Goal: Task Accomplishment & Management: Use online tool/utility

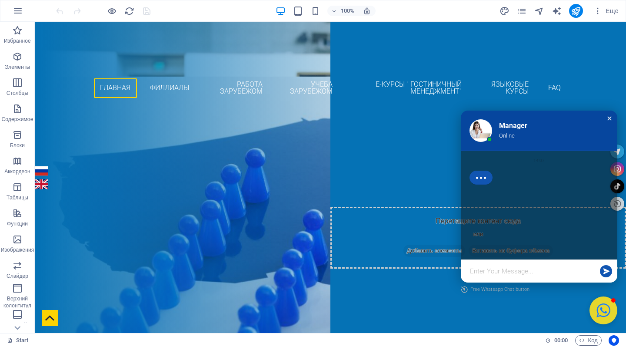
click at [605, 114] on div "Close chat window" at bounding box center [609, 118] width 9 height 9
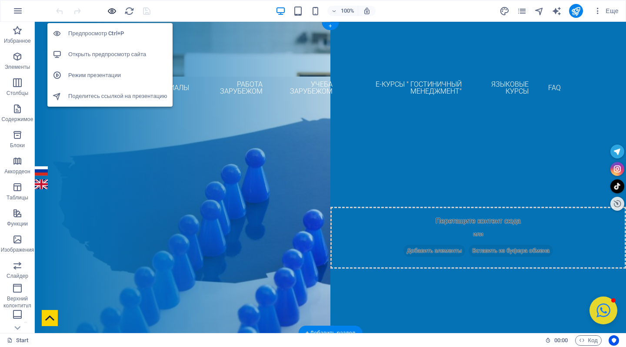
click at [113, 10] on icon "button" at bounding box center [112, 11] width 10 height 10
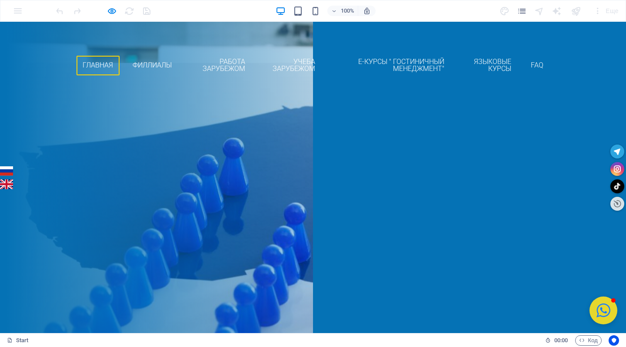
click at [4, 186] on link "English" at bounding box center [6, 184] width 13 height 10
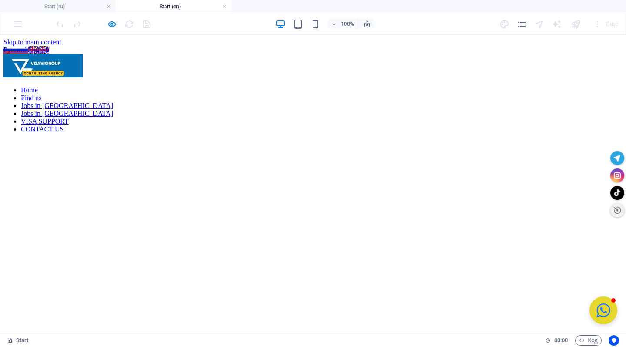
click at [342, 86] on nav "Home Find us Jobs in [GEOGRAPHIC_DATA] Jobs in [GEOGRAPHIC_DATA] VISA SUPPORT C…" at bounding box center [312, 109] width 619 height 47
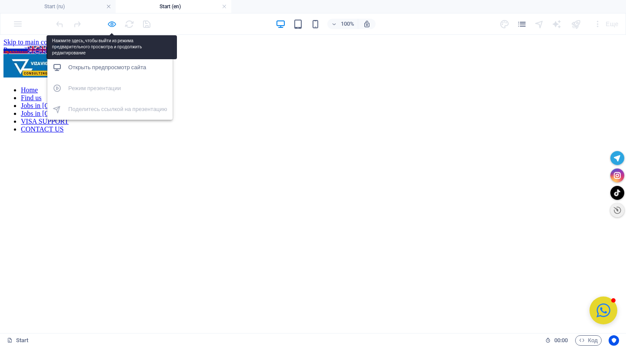
click at [113, 23] on icon "button" at bounding box center [112, 24] width 10 height 10
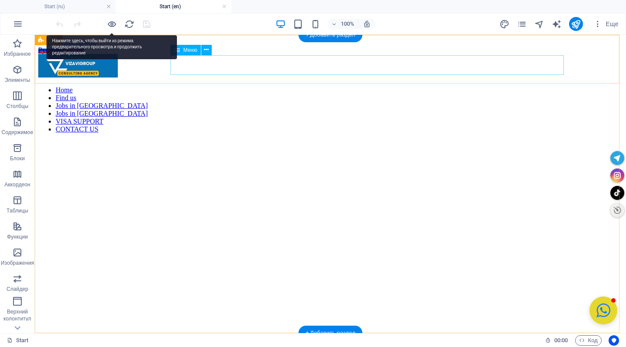
click at [358, 86] on nav "Home Find us Jobs in [GEOGRAPHIC_DATA] Jobs in [GEOGRAPHIC_DATA] VISA SUPPORT C…" at bounding box center [330, 109] width 584 height 47
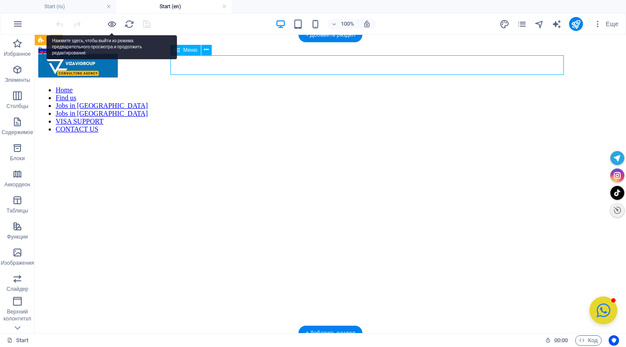
click at [358, 86] on nav "Home Find us Jobs in [GEOGRAPHIC_DATA] Jobs in [GEOGRAPHIC_DATA] VISA SUPPORT C…" at bounding box center [330, 109] width 584 height 47
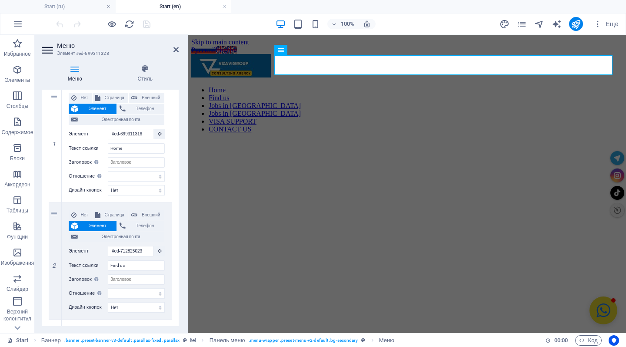
scroll to position [172, 0]
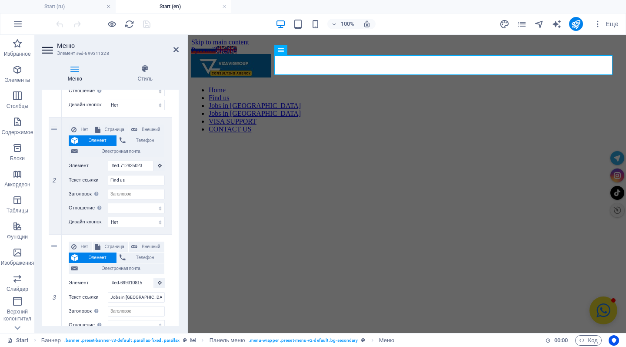
drag, startPoint x: 176, startPoint y: 160, endPoint x: 176, endPoint y: 190, distance: 30.0
click at [176, 190] on div "1 Нет Страница Внешний Элемент Телефон Электронная почта Страница Start Subpage…" at bounding box center [110, 329] width 137 height 673
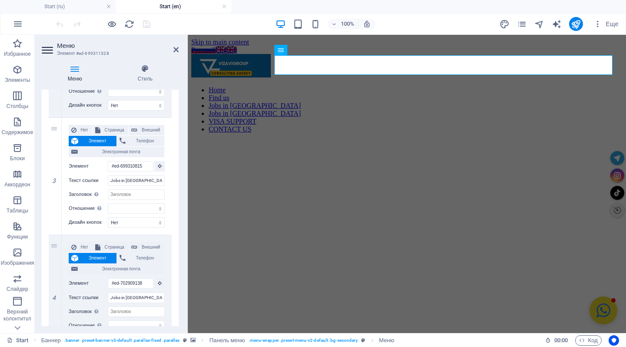
scroll to position [285, 0]
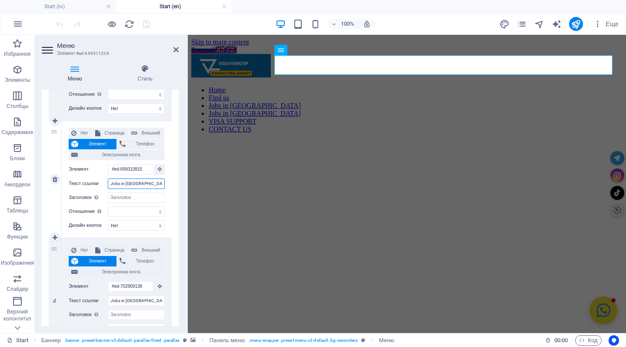
drag, startPoint x: 143, startPoint y: 183, endPoint x: 86, endPoint y: 181, distance: 57.0
click at [86, 181] on div "Текст ссылки Jobs in [GEOGRAPHIC_DATA]" at bounding box center [117, 183] width 96 height 10
click at [116, 181] on input "Jobs in [GEOGRAPHIC_DATA]" at bounding box center [136, 183] width 57 height 10
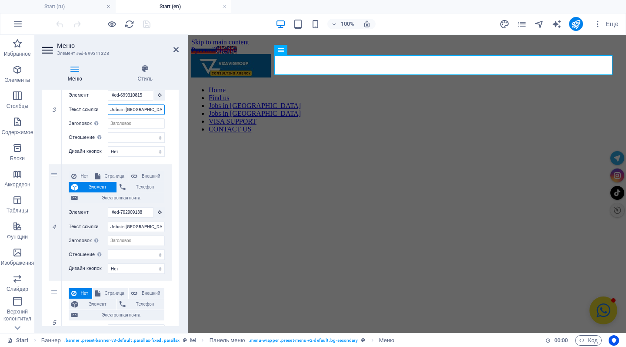
scroll to position [413, 0]
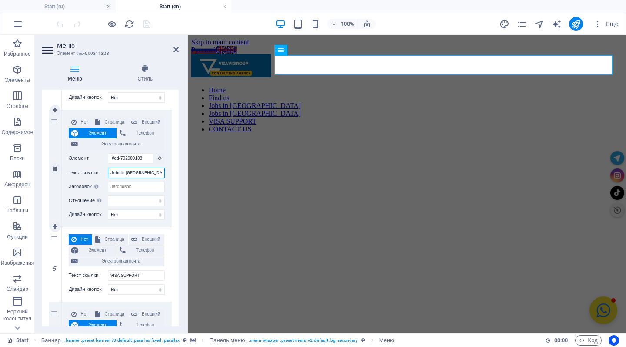
click at [138, 174] on input "Jobs in [GEOGRAPHIC_DATA]" at bounding box center [136, 172] width 57 height 10
type input "Jobs in"
select select
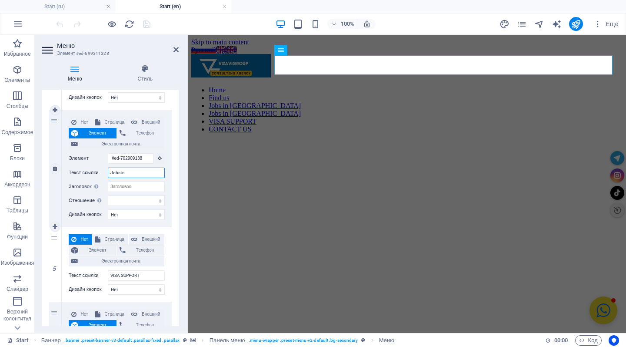
select select
type input "Jobs in [GEOGRAPHIC_DATA]"
select select
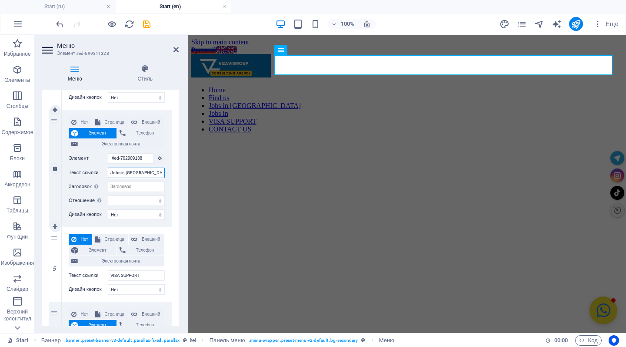
select select
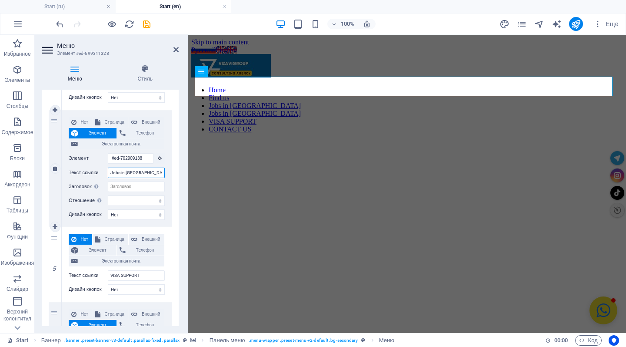
click at [125, 172] on input "Jobs in [GEOGRAPHIC_DATA]" at bounding box center [136, 172] width 57 height 10
type input "Jobs in [GEOGRAPHIC_DATA]"
select select
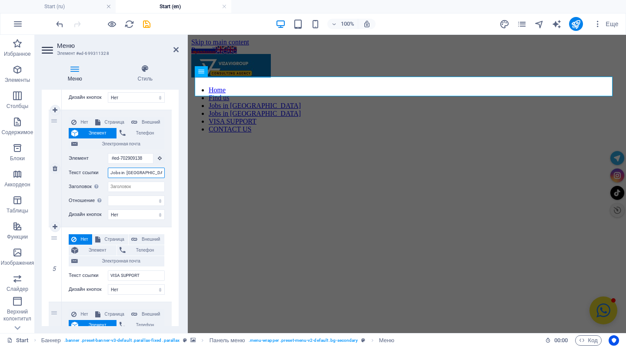
select select
click at [150, 174] on input "Jobs in [GEOGRAPHIC_DATA]" at bounding box center [136, 172] width 57 height 10
type input "Jobs in the [GEOGRAPHIC_DATA]"
select select
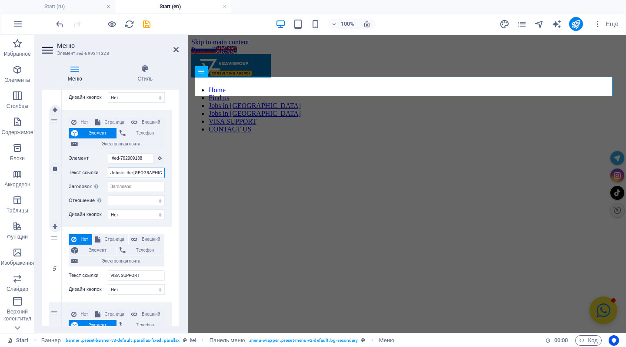
select select
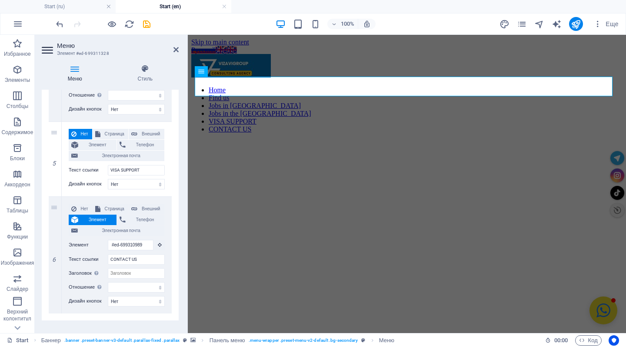
scroll to position [537, 0]
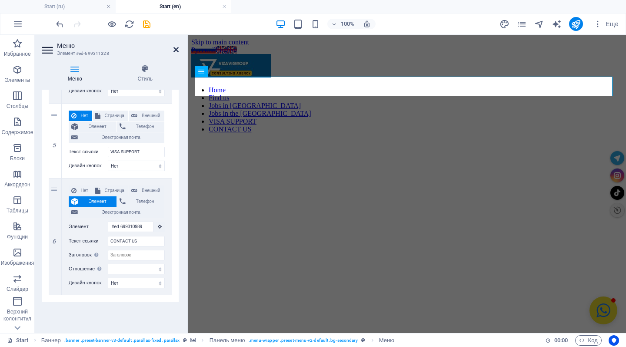
type input "Jobs in the [GEOGRAPHIC_DATA]"
click at [176, 50] on icon at bounding box center [176, 49] width 5 height 7
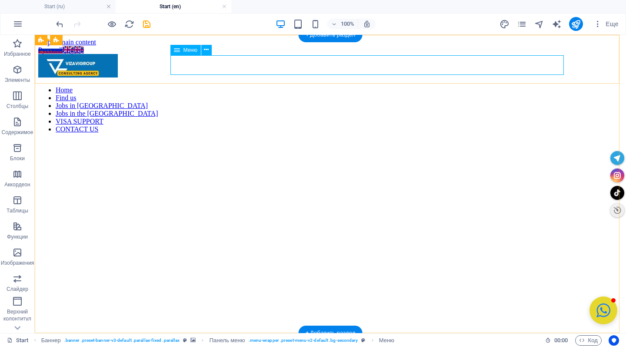
click at [292, 86] on nav "Home Find us Jobs in [GEOGRAPHIC_DATA] Jobs in the [GEOGRAPHIC_DATA] VISA SUPPO…" at bounding box center [330, 109] width 584 height 47
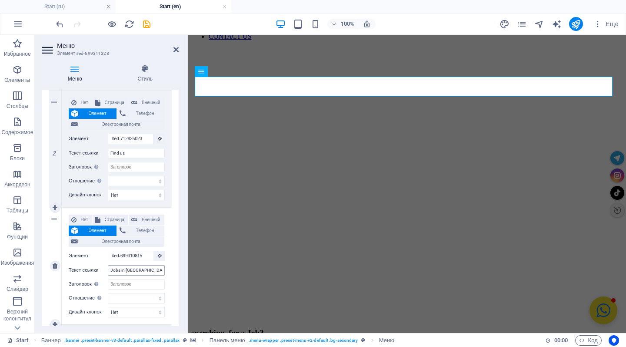
scroll to position [0, 0]
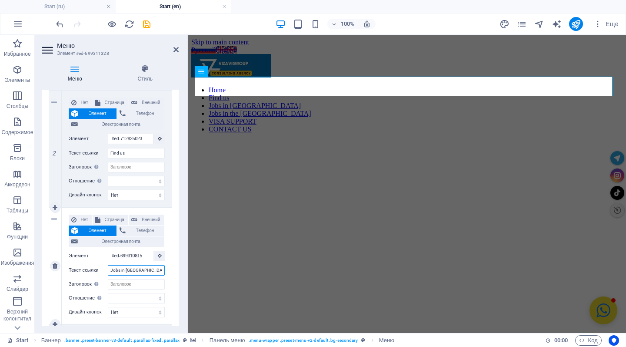
click at [121, 270] on input "Jobs in [GEOGRAPHIC_DATA]" at bounding box center [136, 270] width 57 height 10
type input "Jobsin [GEOGRAPHIC_DATA]"
select select
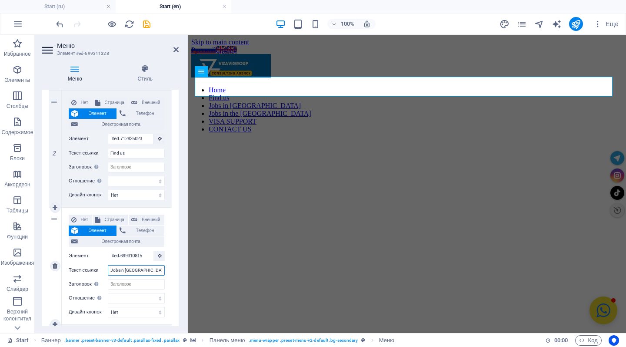
select select
type input "Job in [GEOGRAPHIC_DATA]"
select select
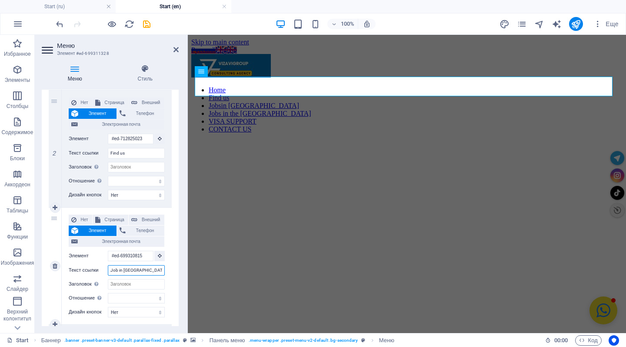
select select
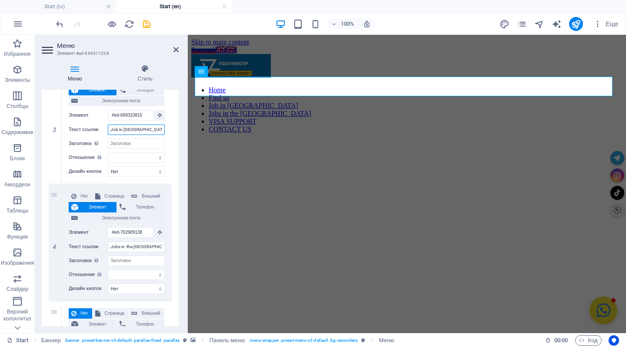
scroll to position [349, 0]
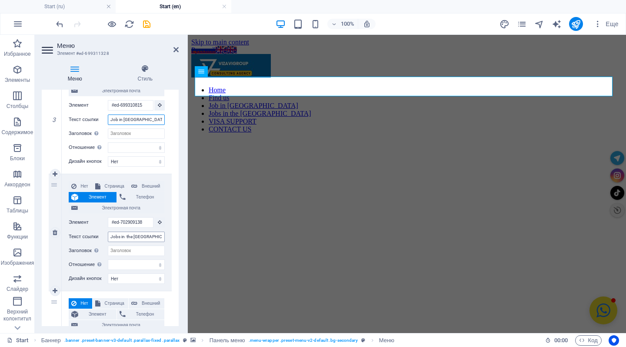
type input "Job in [GEOGRAPHIC_DATA]"
click at [119, 237] on input "Jobs in the [GEOGRAPHIC_DATA]" at bounding box center [136, 236] width 57 height 10
type input "Job in the [GEOGRAPHIC_DATA]"
select select
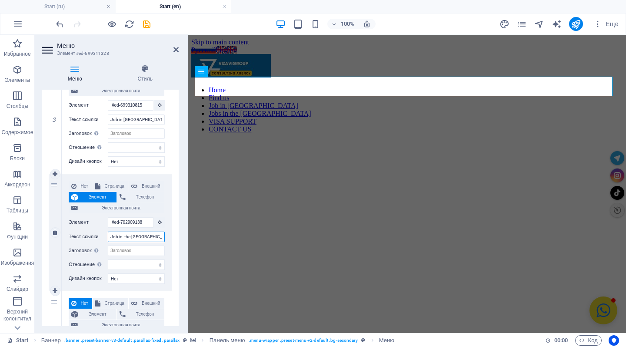
select select
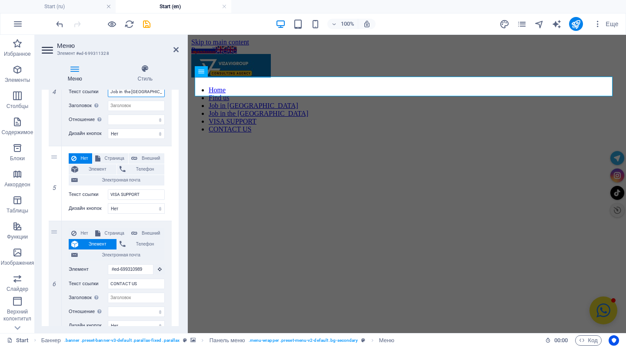
scroll to position [495, 0]
type input "Job in the [GEOGRAPHIC_DATA]"
drag, startPoint x: 141, startPoint y: 190, endPoint x: 90, endPoint y: 190, distance: 51.3
click at [90, 190] on div "Текст ссылки VISA SUPPORT" at bounding box center [117, 193] width 96 height 10
click at [124, 193] on input "VISA SUPPORT" at bounding box center [136, 193] width 57 height 10
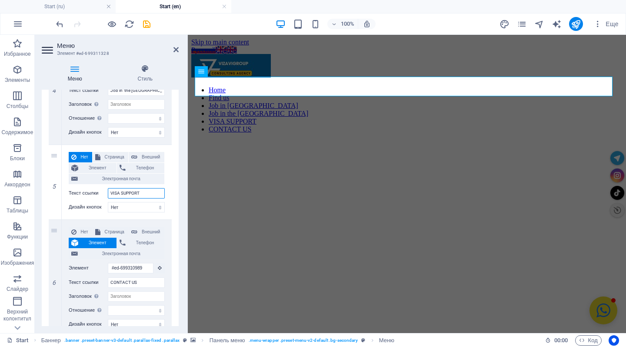
scroll to position [537, 0]
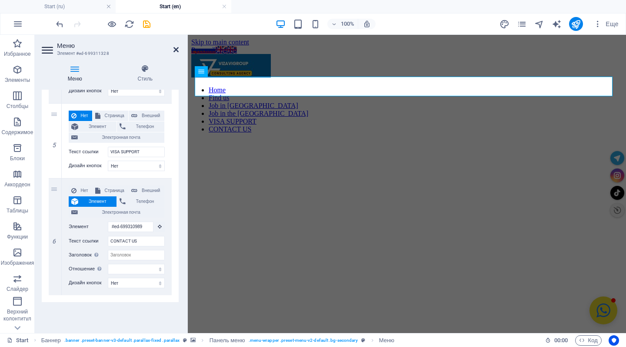
click at [174, 53] on icon at bounding box center [176, 49] width 5 height 7
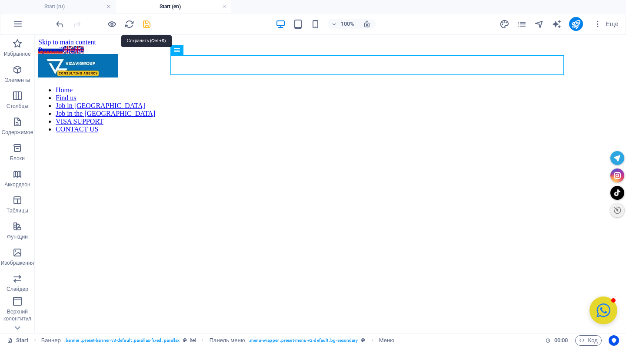
click at [148, 23] on icon "save" at bounding box center [147, 24] width 10 height 10
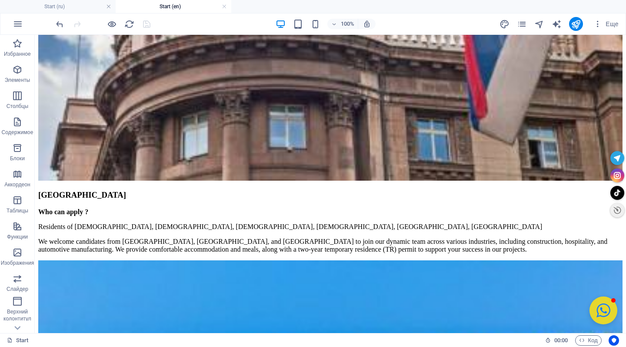
scroll to position [1519, 0]
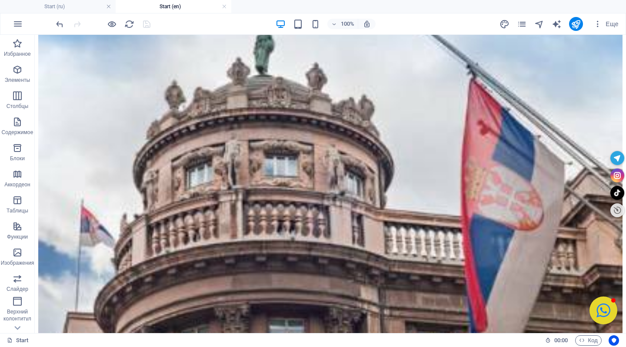
scroll to position [1315, 0]
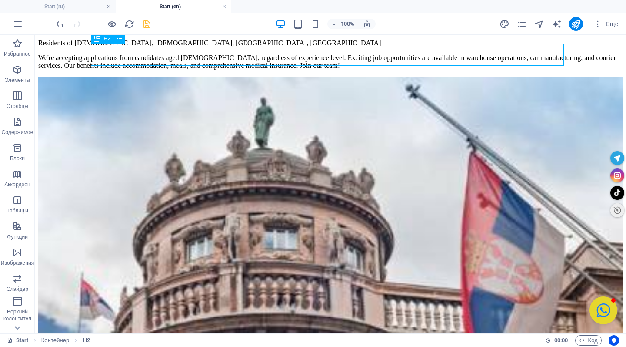
scroll to position [1228, 0]
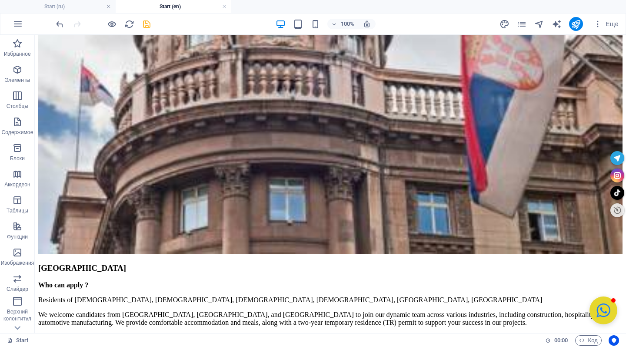
scroll to position [1495, 0]
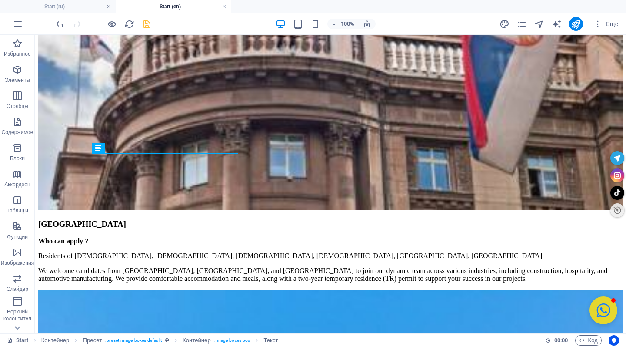
scroll to position [1480, 0]
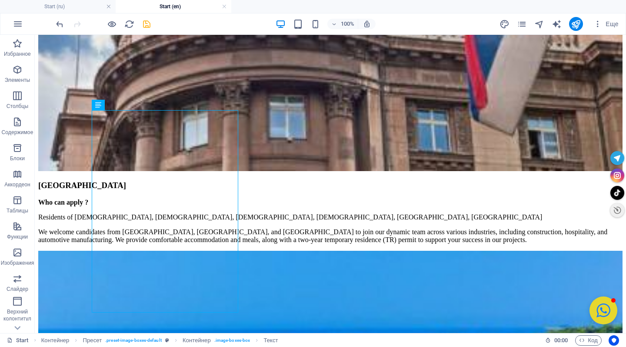
scroll to position [1528, 0]
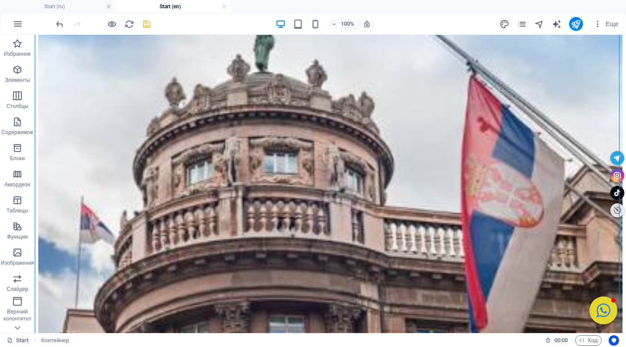
scroll to position [1318, 0]
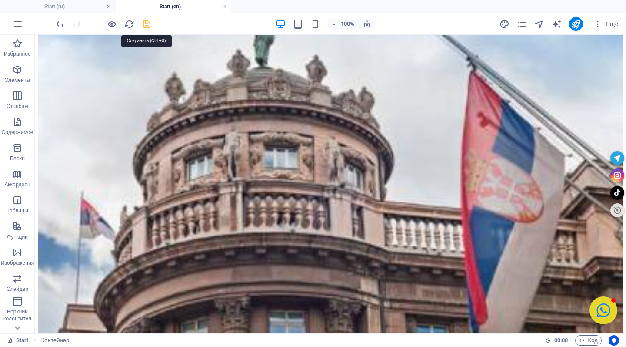
click at [146, 26] on icon "save" at bounding box center [147, 24] width 10 height 10
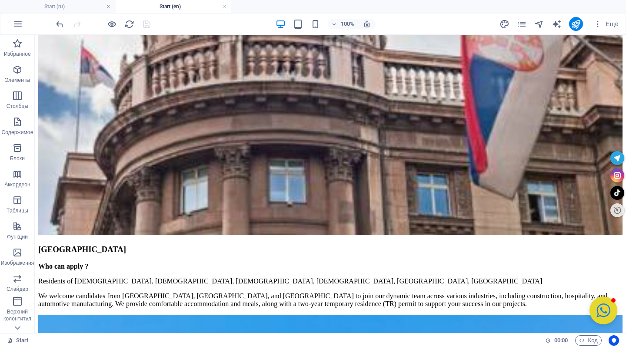
scroll to position [1475, 0]
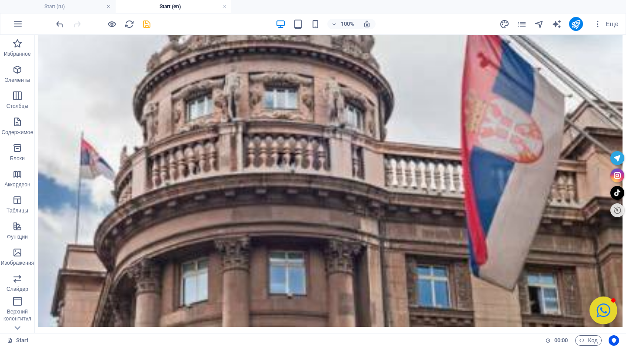
scroll to position [1368, 0]
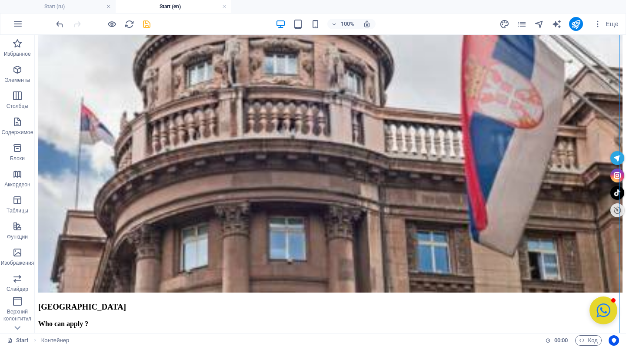
scroll to position [1408, 0]
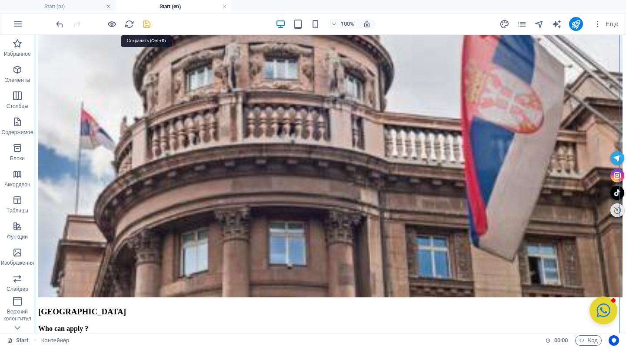
click at [145, 25] on icon "save" at bounding box center [147, 24] width 10 height 10
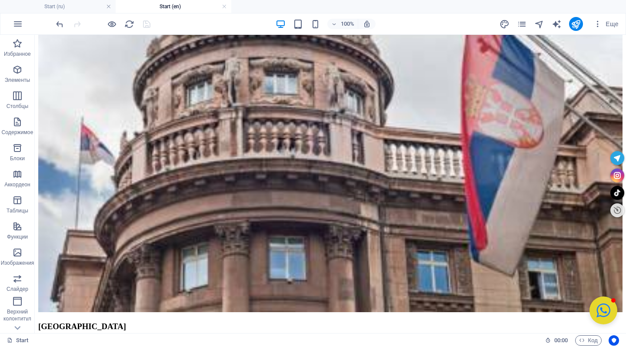
scroll to position [1388, 0]
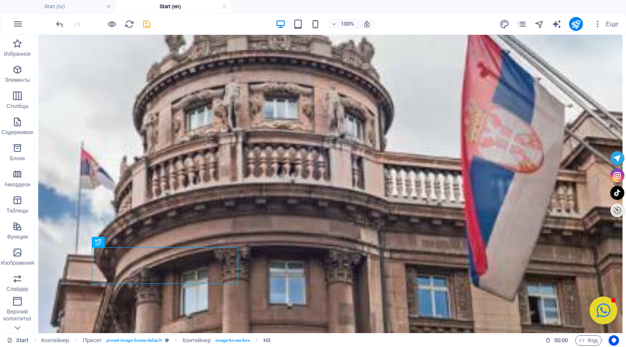
scroll to position [1373, 0]
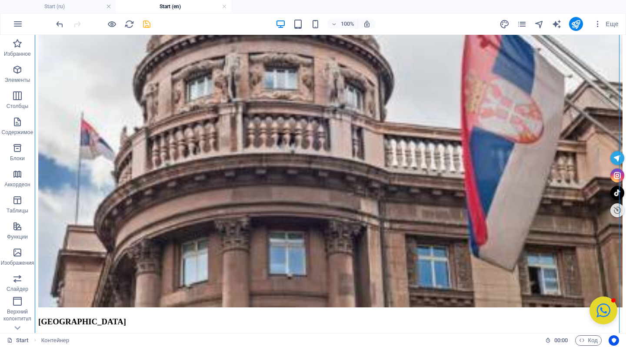
scroll to position [1422, 0]
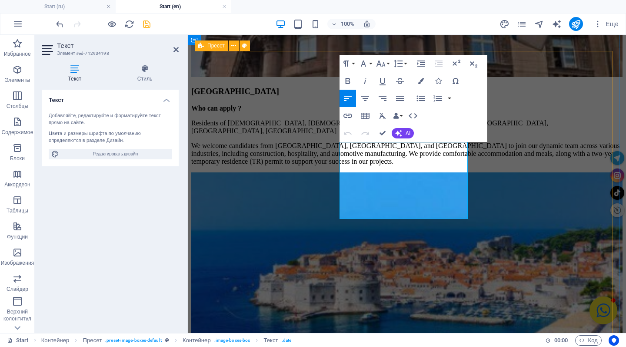
drag, startPoint x: 405, startPoint y: 204, endPoint x: 337, endPoint y: 204, distance: 67.8
copy strong "Who can apply?"
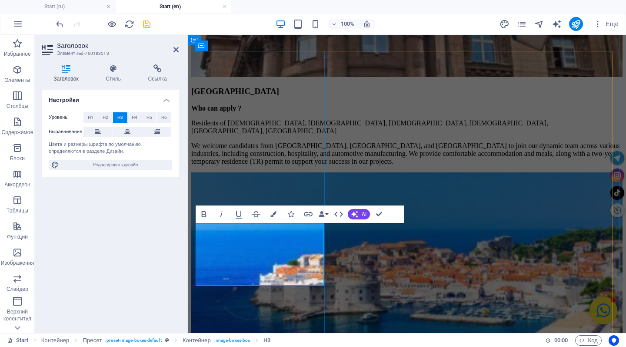
drag, startPoint x: 306, startPoint y: 276, endPoint x: 196, endPoint y: 279, distance: 110.1
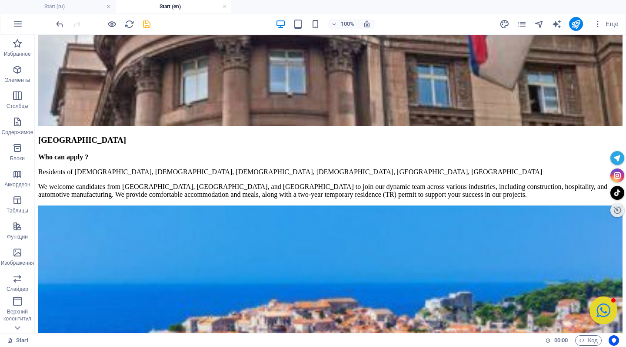
scroll to position [1599, 0]
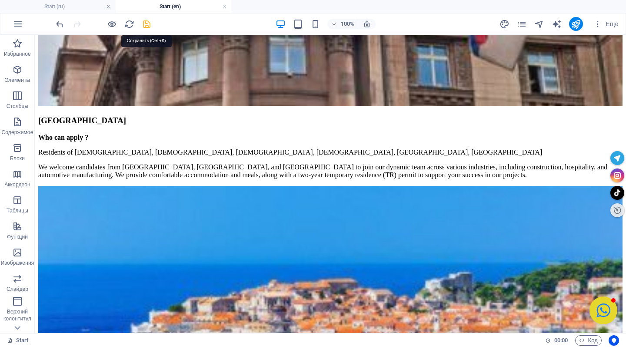
click at [150, 25] on icon "save" at bounding box center [147, 24] width 10 height 10
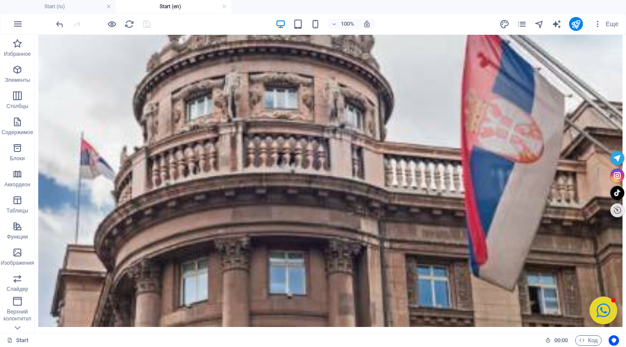
scroll to position [1398, 0]
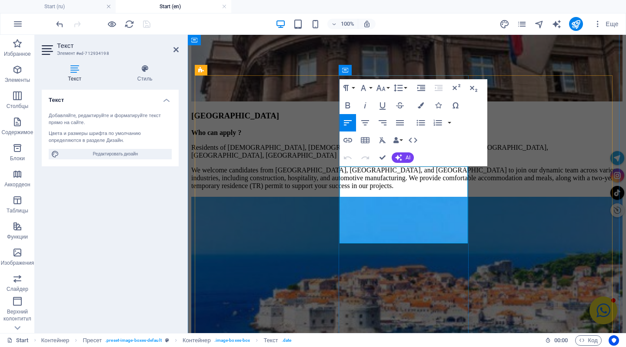
drag, startPoint x: 453, startPoint y: 237, endPoint x: 350, endPoint y: 240, distance: 102.7
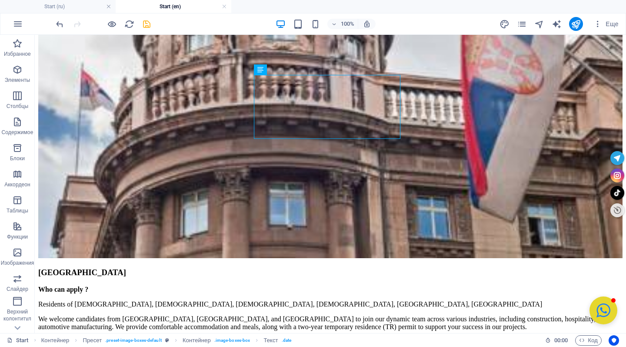
scroll to position [1452, 0]
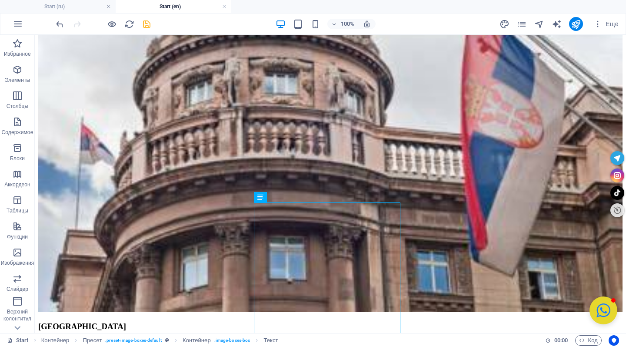
scroll to position [1388, 0]
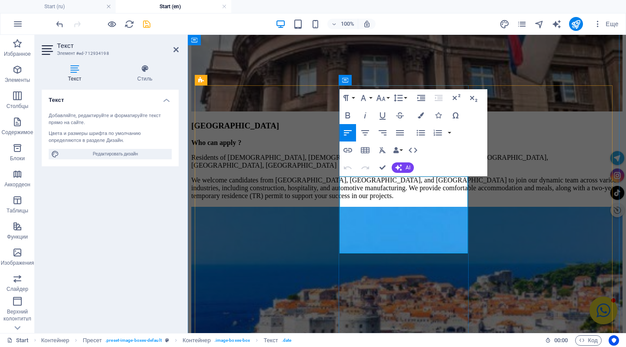
click at [457, 116] on icon "button" at bounding box center [456, 115] width 10 height 10
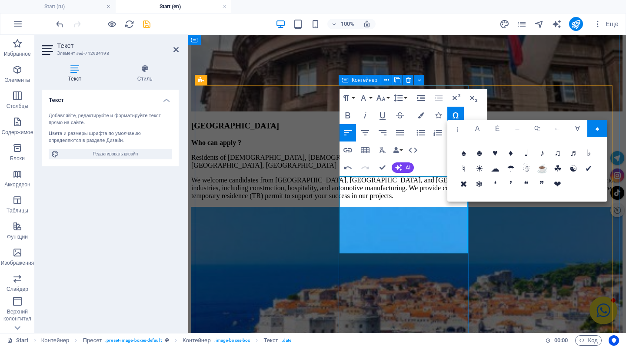
click at [591, 168] on span "✔" at bounding box center [589, 169] width 16 height 16
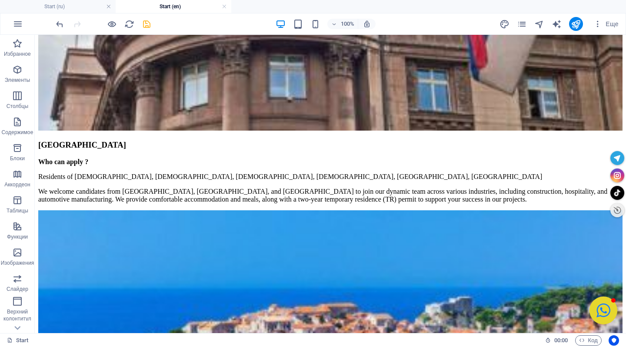
scroll to position [1550, 0]
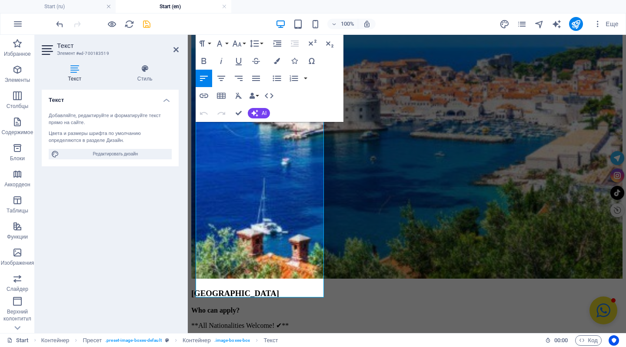
scroll to position [1614, 0]
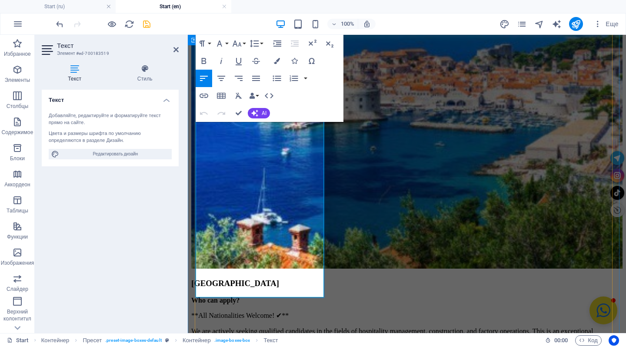
drag, startPoint x: 207, startPoint y: 274, endPoint x: 302, endPoint y: 274, distance: 94.8
click at [204, 62] on icon "button" at bounding box center [204, 61] width 10 height 10
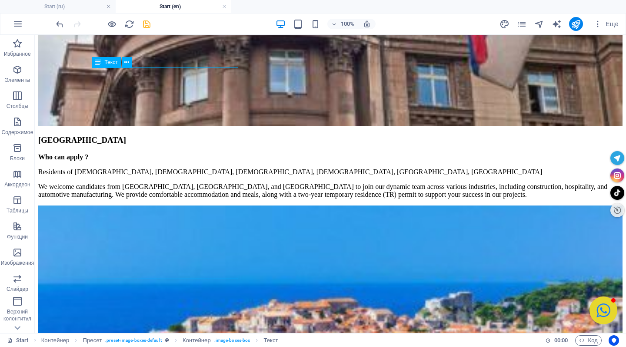
scroll to position [1589, 0]
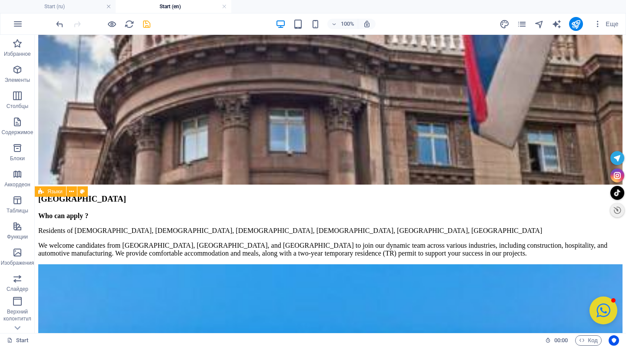
scroll to position [1456, 0]
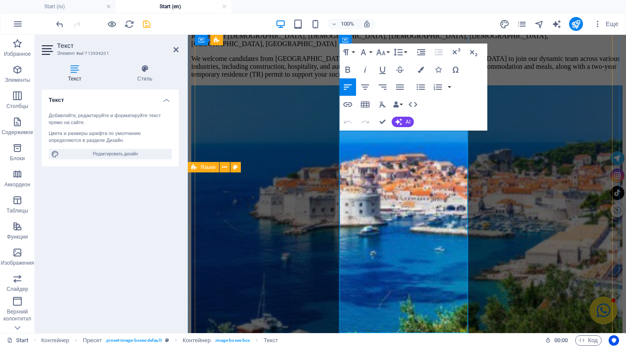
scroll to position [1515, 0]
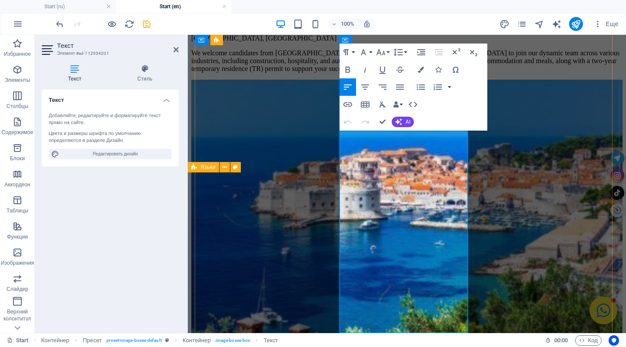
drag, startPoint x: 350, startPoint y: 193, endPoint x: 449, endPoint y: 320, distance: 160.5
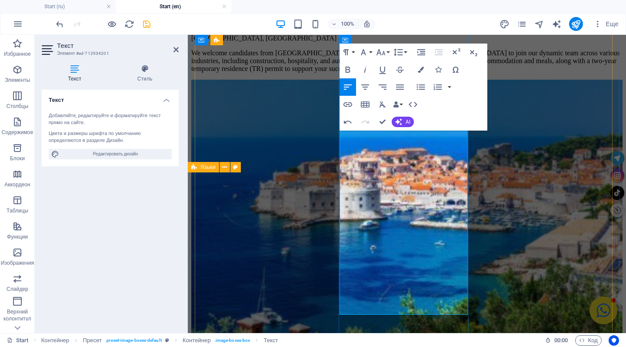
scroll to position [3007, 2]
drag, startPoint x: 374, startPoint y: 301, endPoint x: 347, endPoint y: 285, distance: 31.6
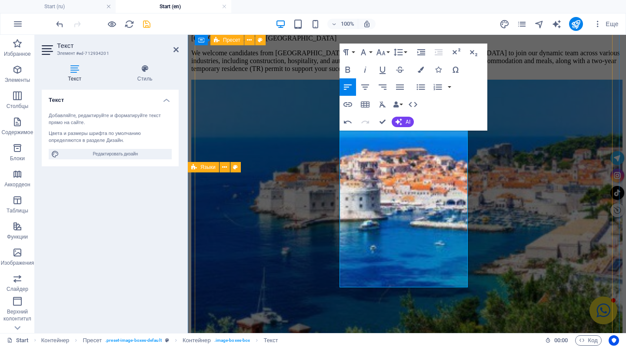
drag, startPoint x: 391, startPoint y: 276, endPoint x: 332, endPoint y: 90, distance: 195.6
click at [410, 120] on span "AI" at bounding box center [408, 121] width 5 height 5
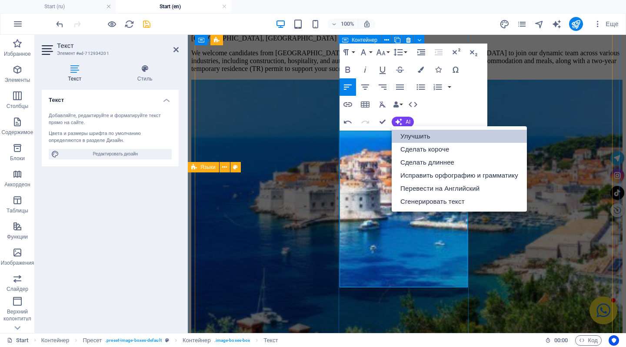
click at [428, 136] on link "Улучшить" at bounding box center [459, 136] width 135 height 13
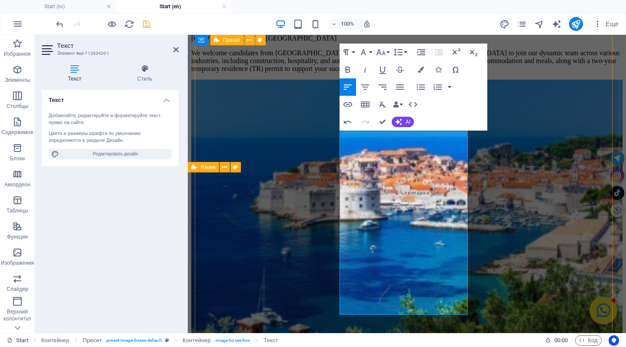
drag, startPoint x: 408, startPoint y: 185, endPoint x: 335, endPoint y: 185, distance: 72.6
click at [347, 67] on icon "button" at bounding box center [348, 70] width 5 height 6
drag, startPoint x: 393, startPoint y: 243, endPoint x: 328, endPoint y: 243, distance: 64.4
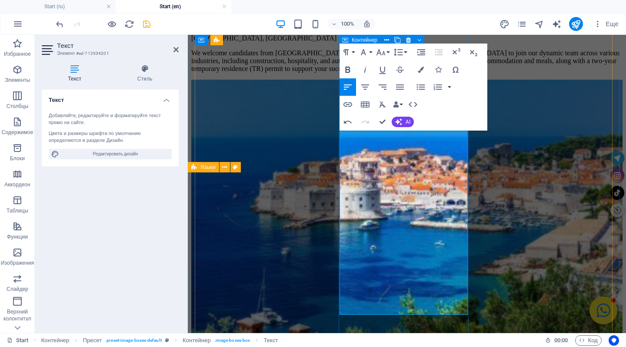
click at [347, 70] on icon "button" at bounding box center [348, 70] width 5 height 6
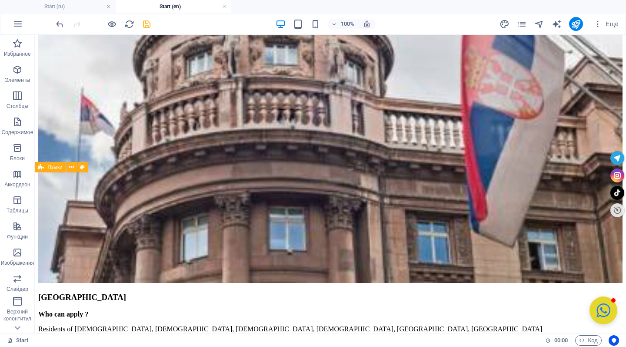
scroll to position [1295, 0]
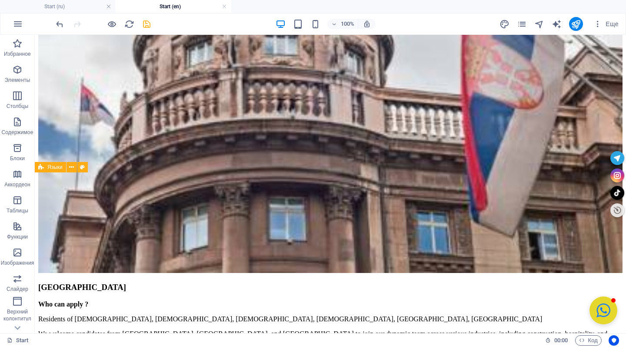
scroll to position [1437, 0]
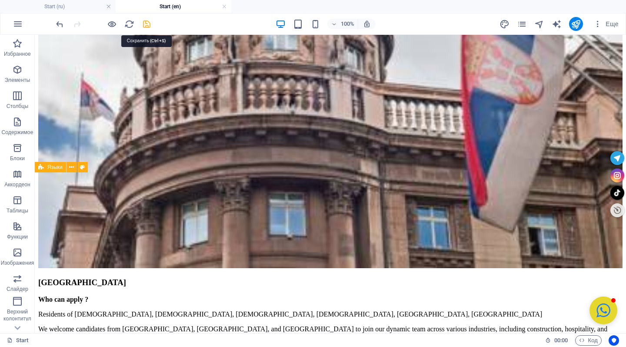
click at [146, 24] on icon "save" at bounding box center [147, 24] width 10 height 10
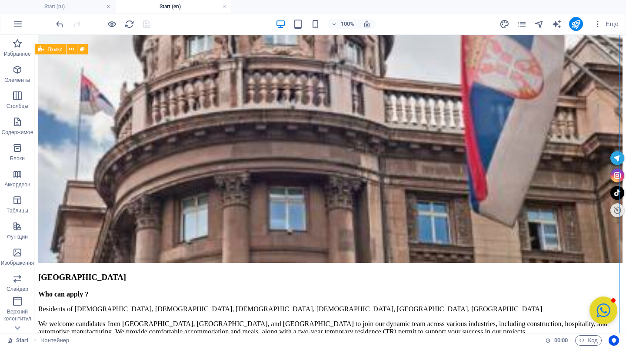
scroll to position [1452, 0]
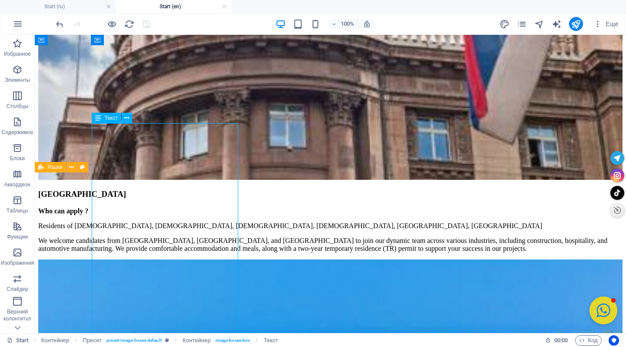
scroll to position [1528, 0]
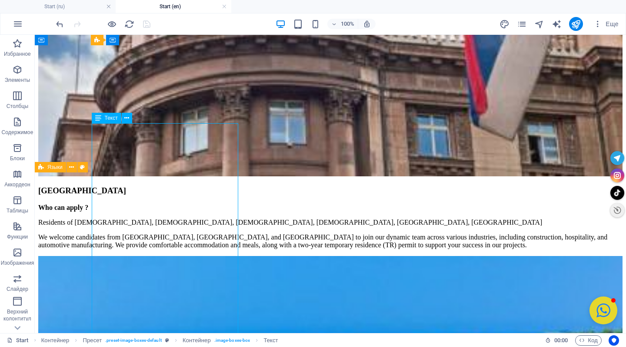
drag, startPoint x: 204, startPoint y: 314, endPoint x: 126, endPoint y: 186, distance: 150.0
drag, startPoint x: 101, startPoint y: 135, endPoint x: 129, endPoint y: 152, distance: 32.2
